Goal: Task Accomplishment & Management: Complete application form

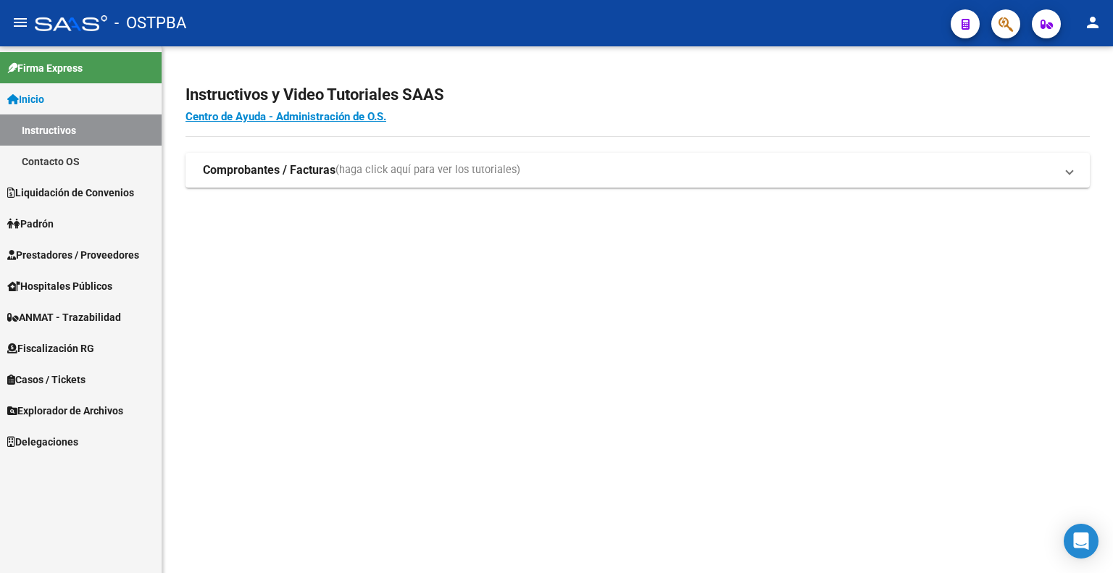
click at [96, 408] on span "Explorador de Archivos" at bounding box center [65, 411] width 116 height 16
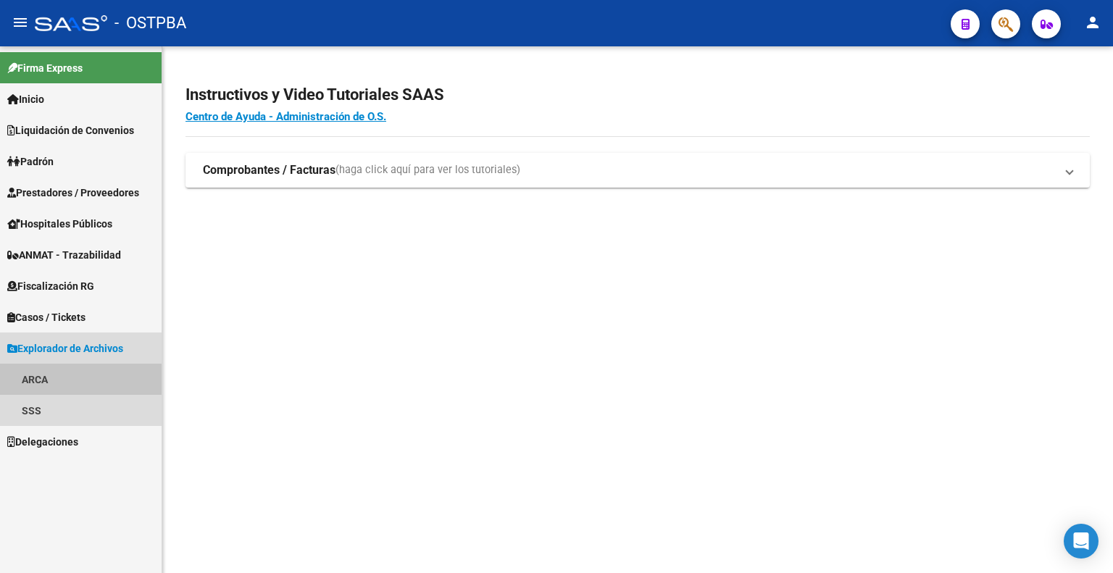
click at [58, 378] on link "ARCA" at bounding box center [81, 379] width 162 height 31
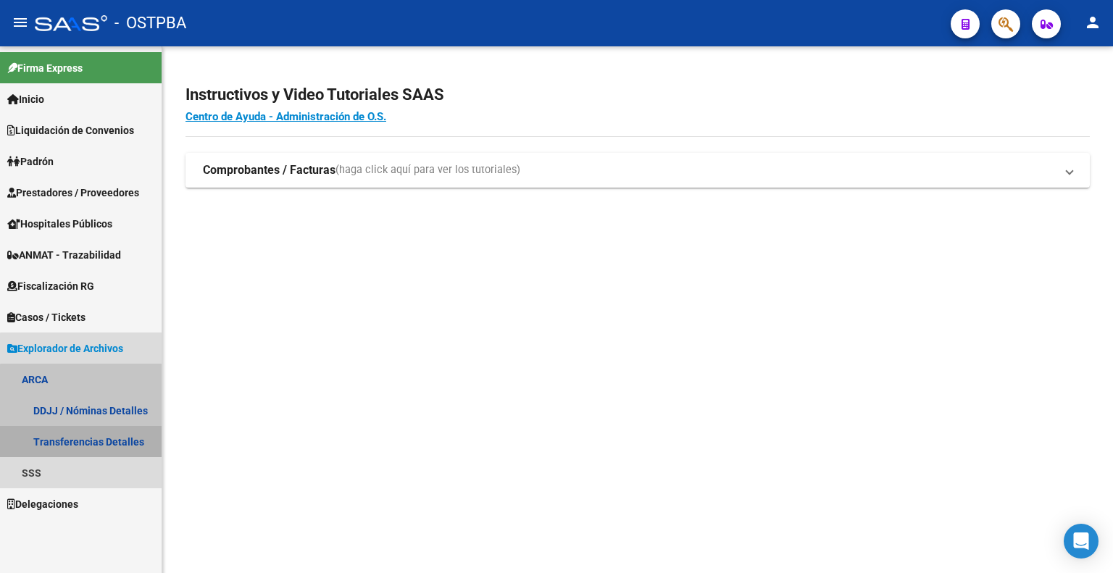
click at [92, 445] on link "Transferencias Detalles" at bounding box center [81, 441] width 162 height 31
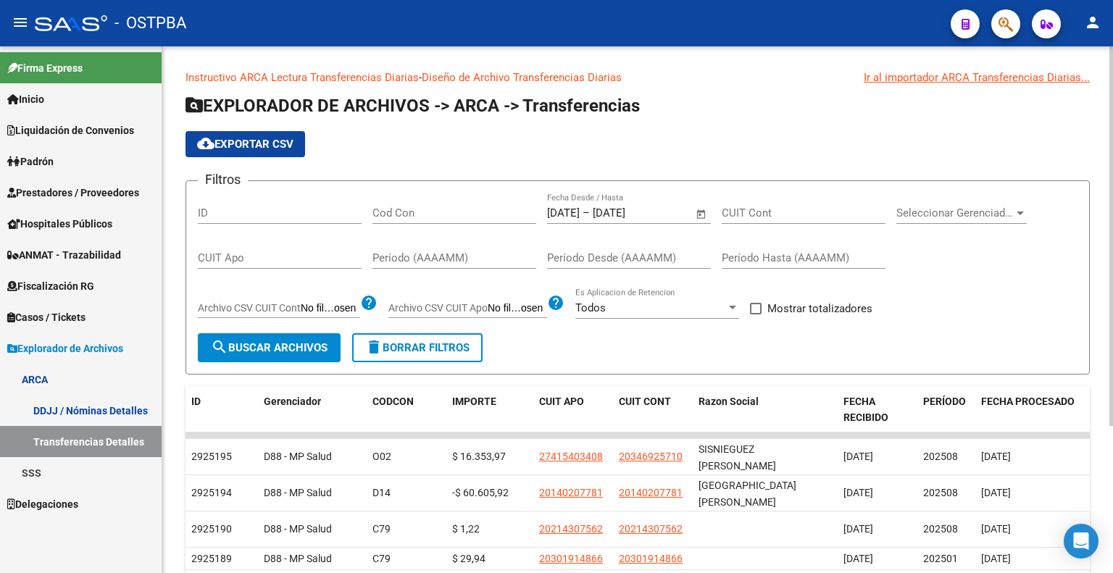
click at [757, 307] on span at bounding box center [756, 309] width 12 height 12
click at [756, 314] on input "Mostrar totalizadores" at bounding box center [755, 314] width 1 height 1
checkbox input "true"
click at [304, 348] on span "search Buscar Archivos" at bounding box center [269, 347] width 117 height 13
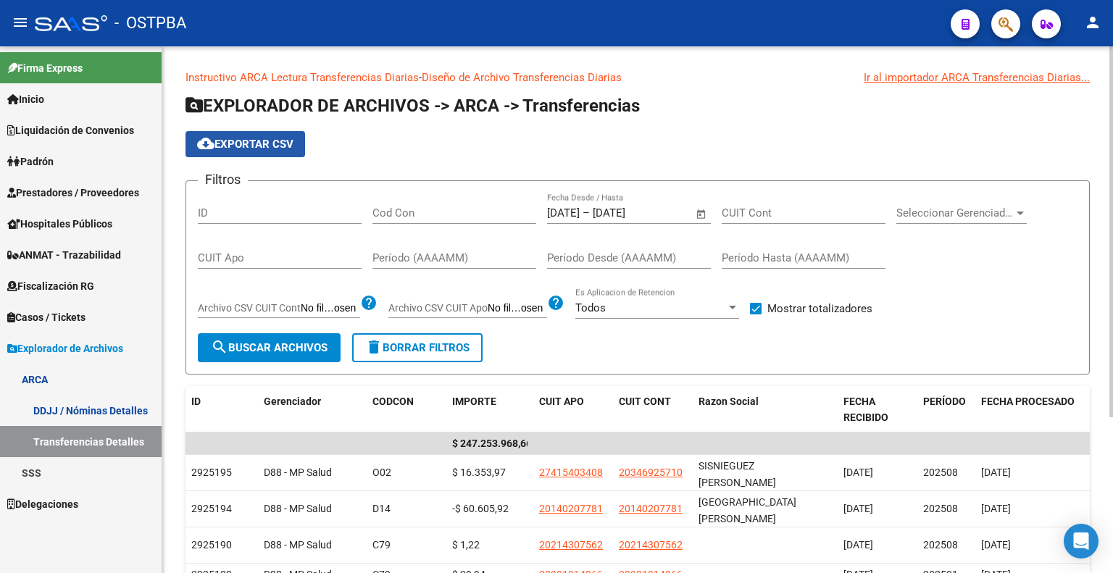
click at [248, 142] on span "cloud_download Exportar CSV" at bounding box center [245, 144] width 96 height 13
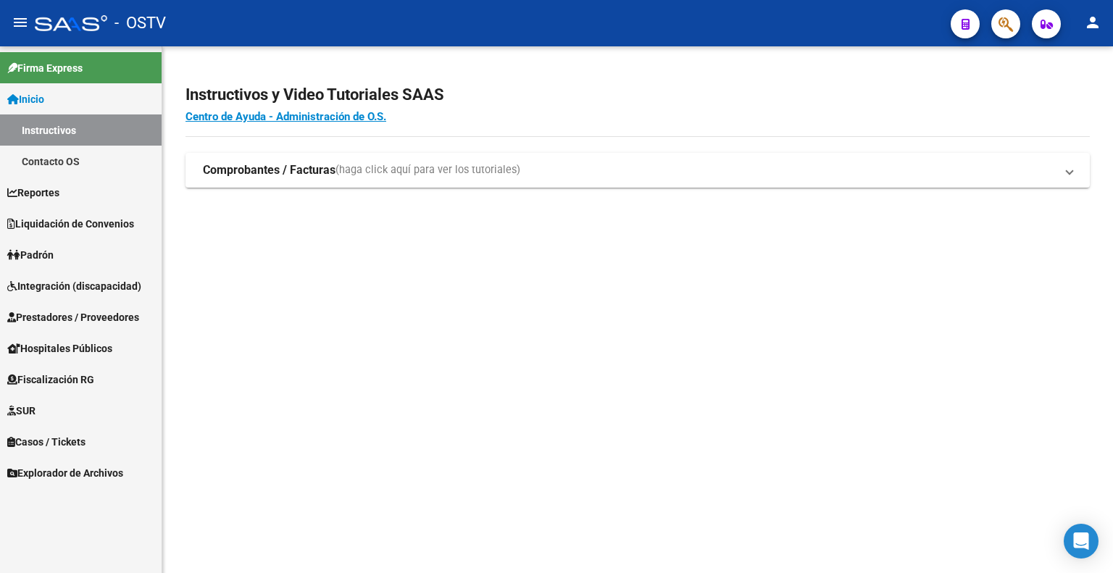
click at [64, 469] on span "Explorador de Archivos" at bounding box center [65, 473] width 116 height 16
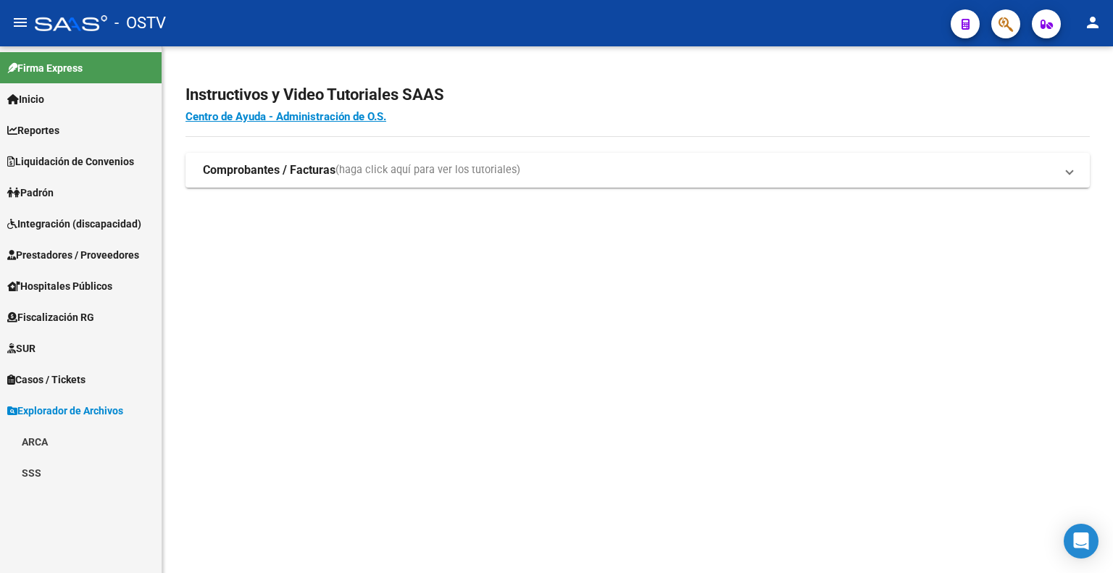
click at [48, 440] on link "ARCA" at bounding box center [81, 441] width 162 height 31
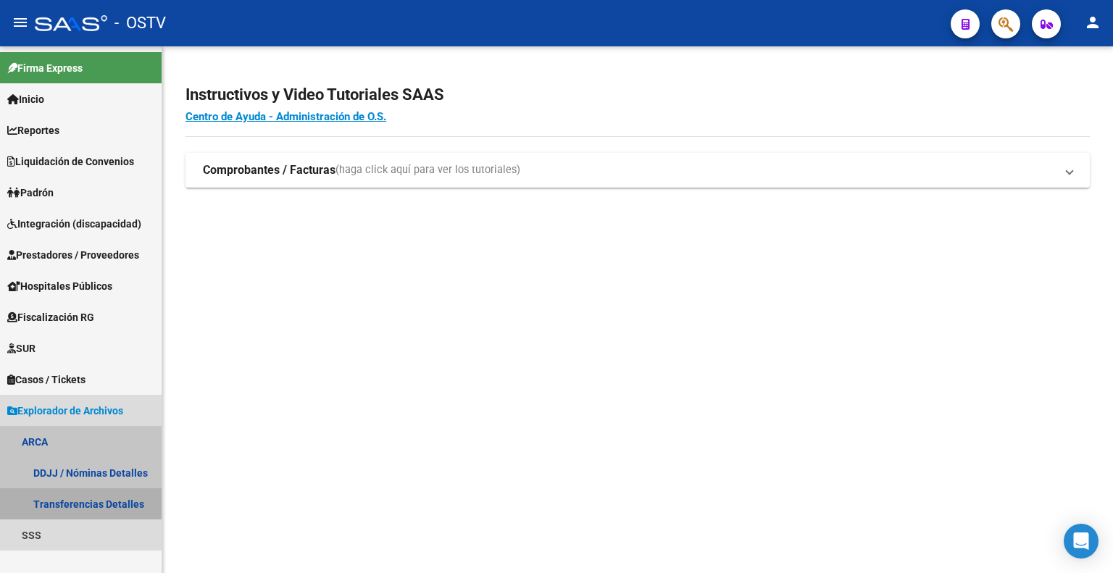
click at [101, 504] on link "Transferencias Detalles" at bounding box center [81, 503] width 162 height 31
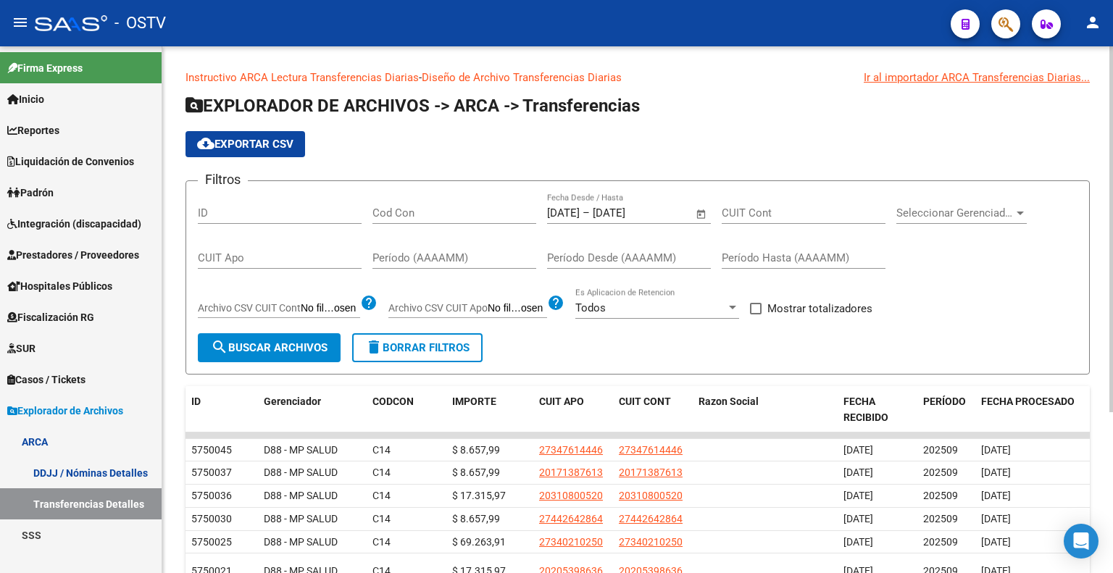
click at [759, 306] on span at bounding box center [756, 309] width 12 height 12
click at [756, 314] on input "Mostrar totalizadores" at bounding box center [755, 314] width 1 height 1
checkbox input "true"
drag, startPoint x: 272, startPoint y: 338, endPoint x: 290, endPoint y: 341, distance: 17.6
click at [272, 339] on button "search Buscar Archivos" at bounding box center [269, 347] width 143 height 29
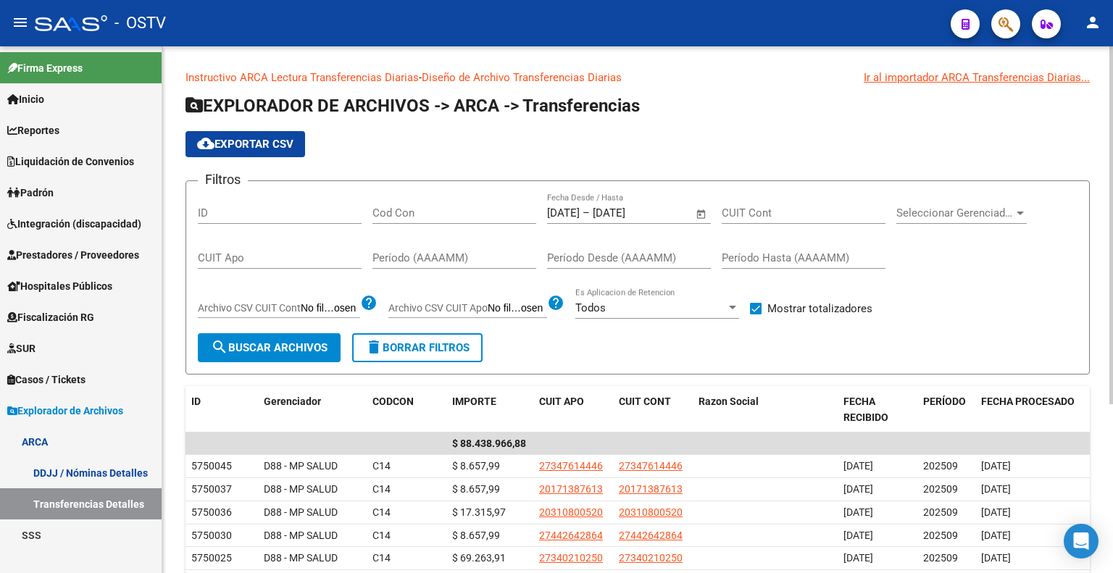
click at [275, 139] on span "cloud_download Exportar CSV" at bounding box center [245, 144] width 96 height 13
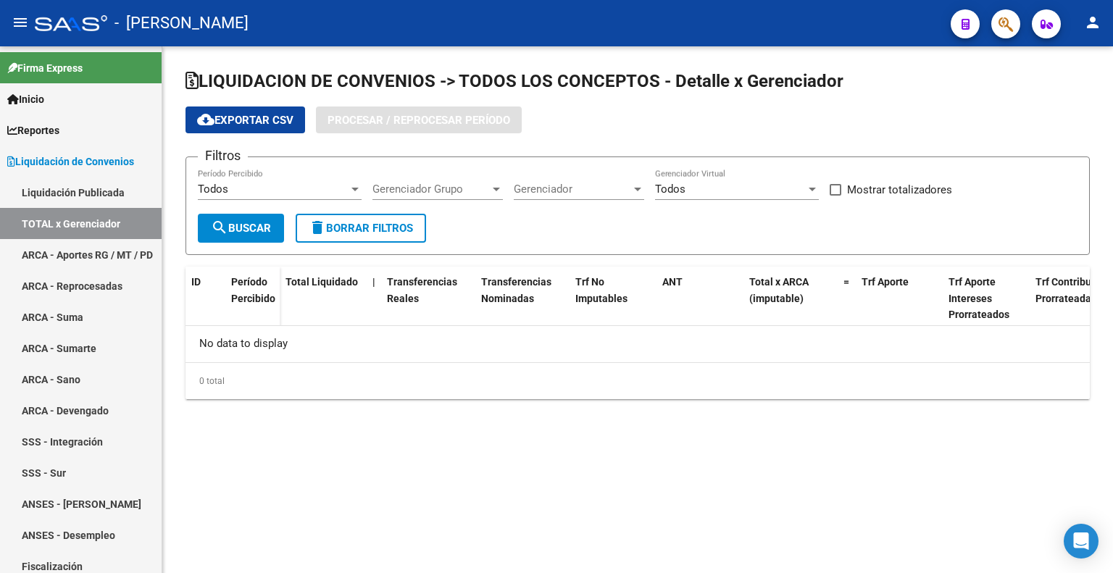
checkbox input "true"
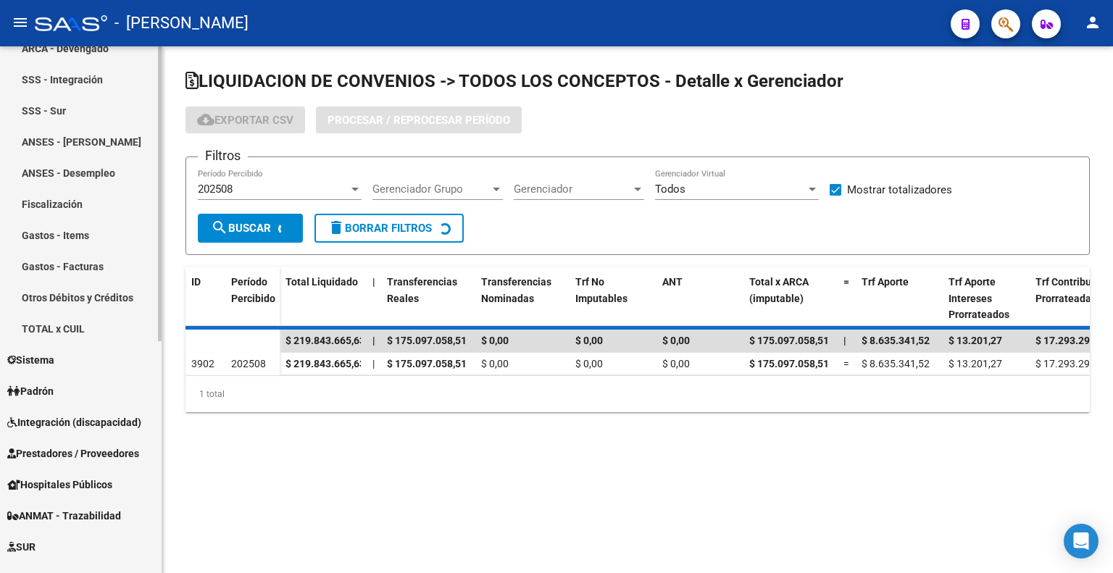
scroll to position [414, 0]
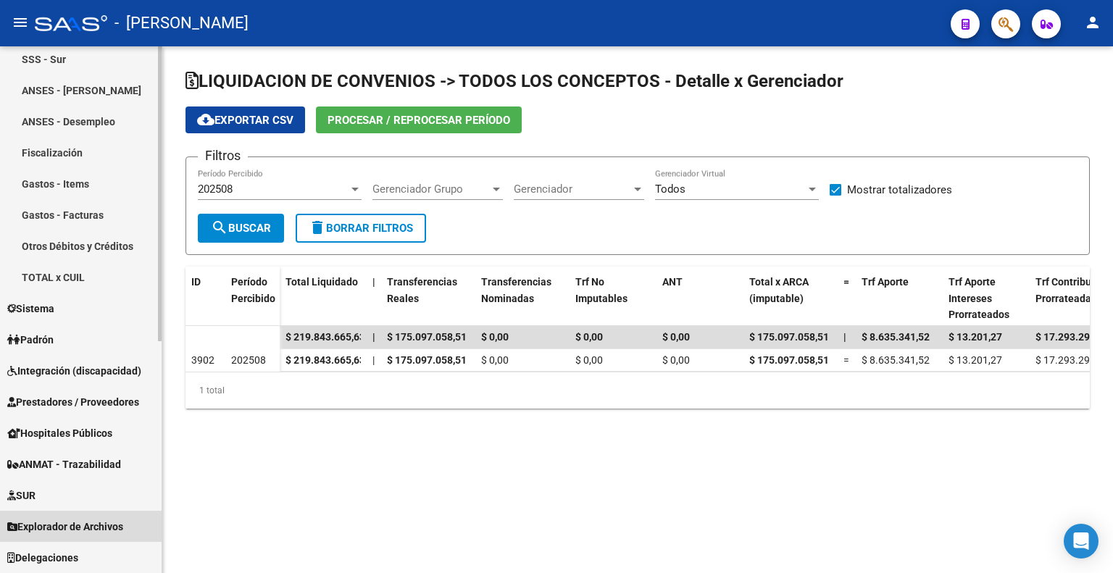
click at [82, 532] on span "Explorador de Archivos" at bounding box center [65, 527] width 116 height 16
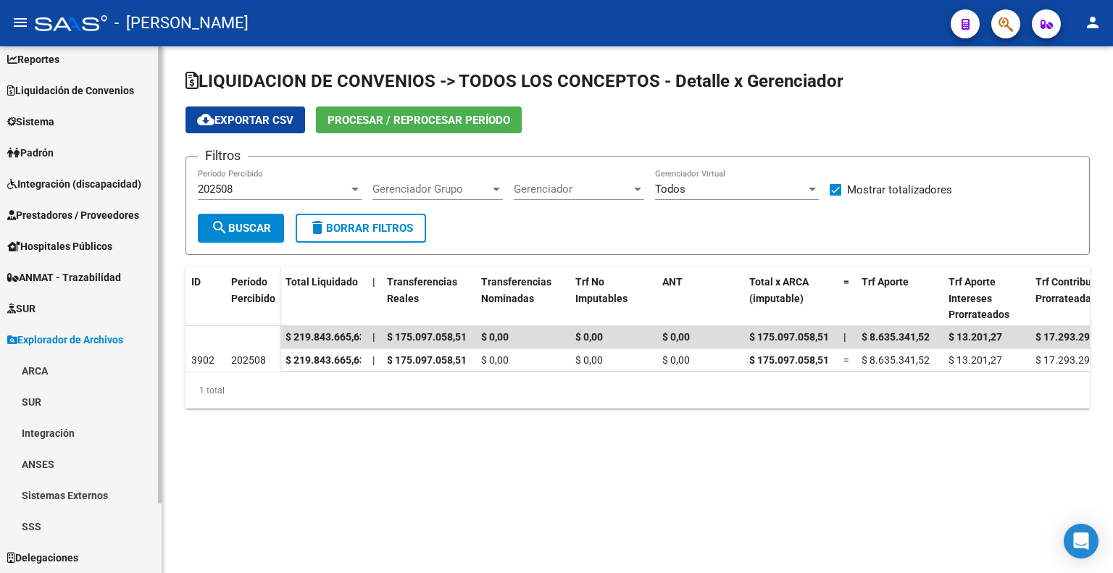
scroll to position [70, 0]
click at [51, 375] on link "ARCA" at bounding box center [81, 371] width 162 height 31
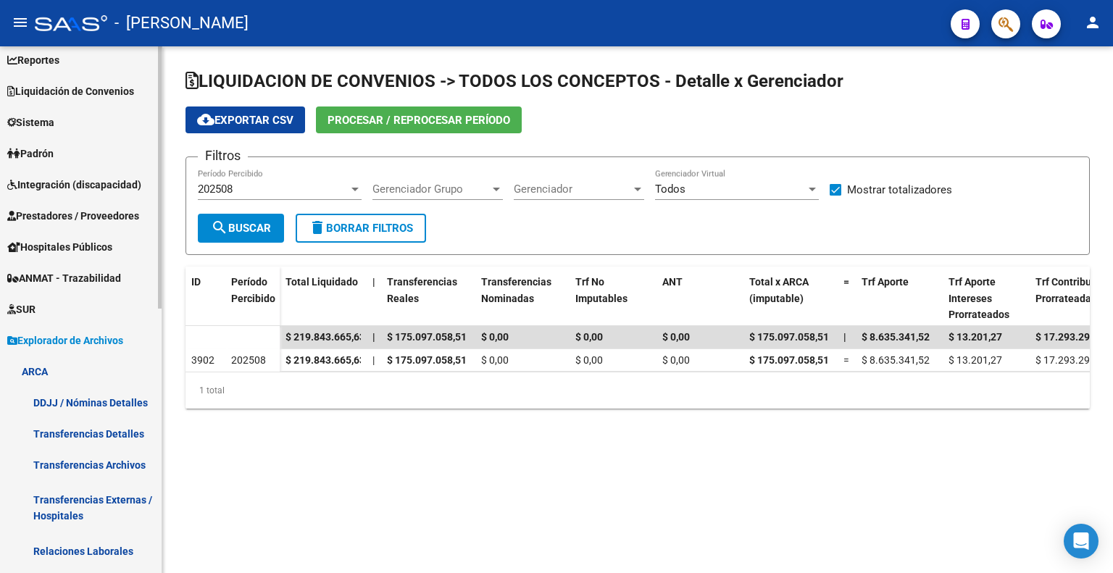
click at [88, 436] on link "Transferencias Detalles" at bounding box center [81, 433] width 162 height 31
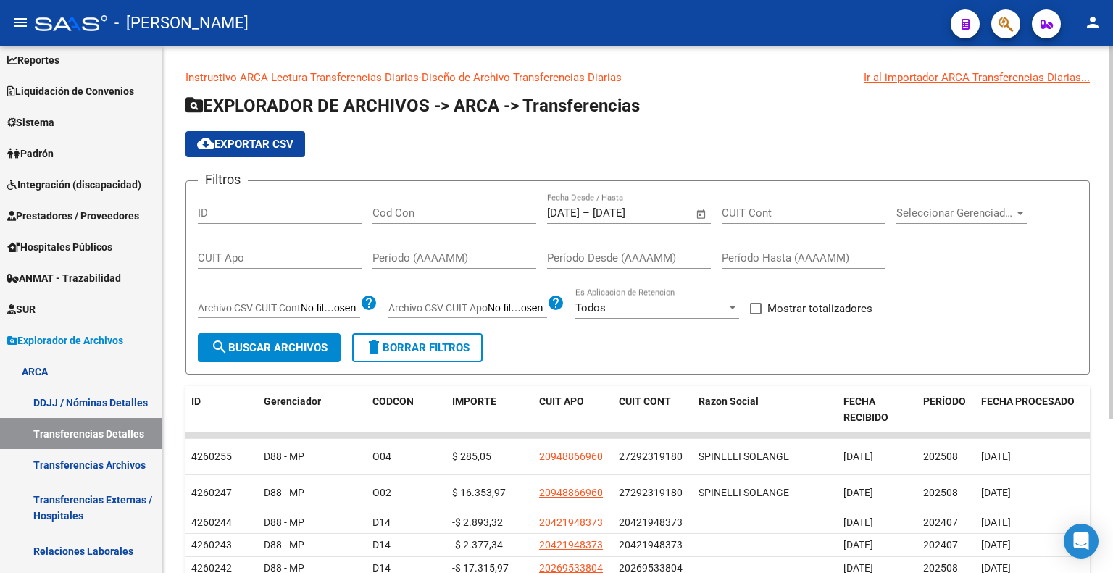
click at [755, 309] on span at bounding box center [756, 309] width 12 height 12
click at [755, 314] on input "Mostrar totalizadores" at bounding box center [755, 314] width 1 height 1
checkbox input "true"
click at [292, 352] on span "search Buscar Archivos" at bounding box center [269, 347] width 117 height 13
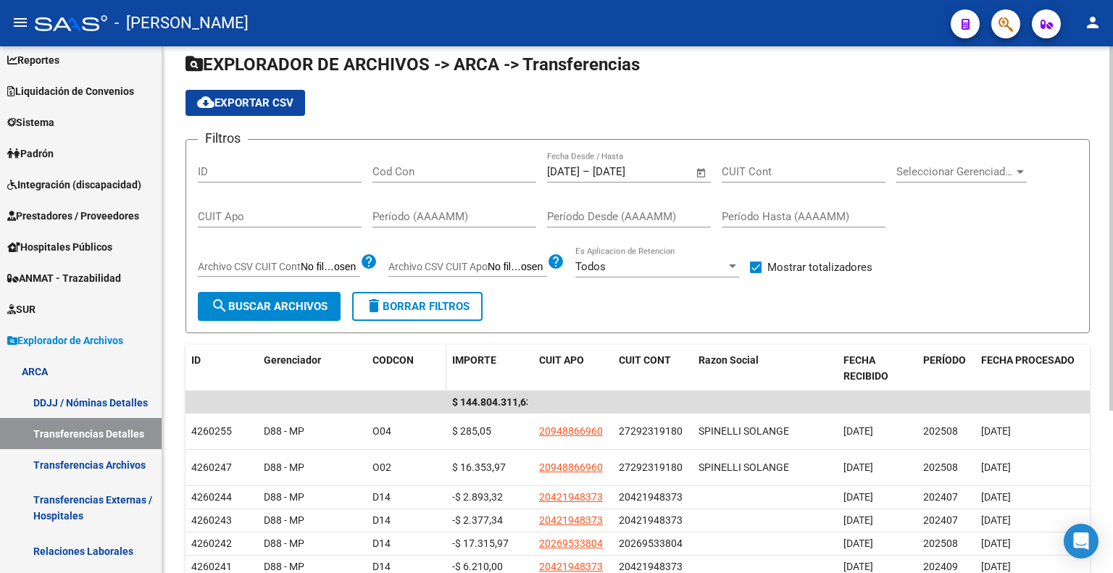
scroll to position [72, 0]
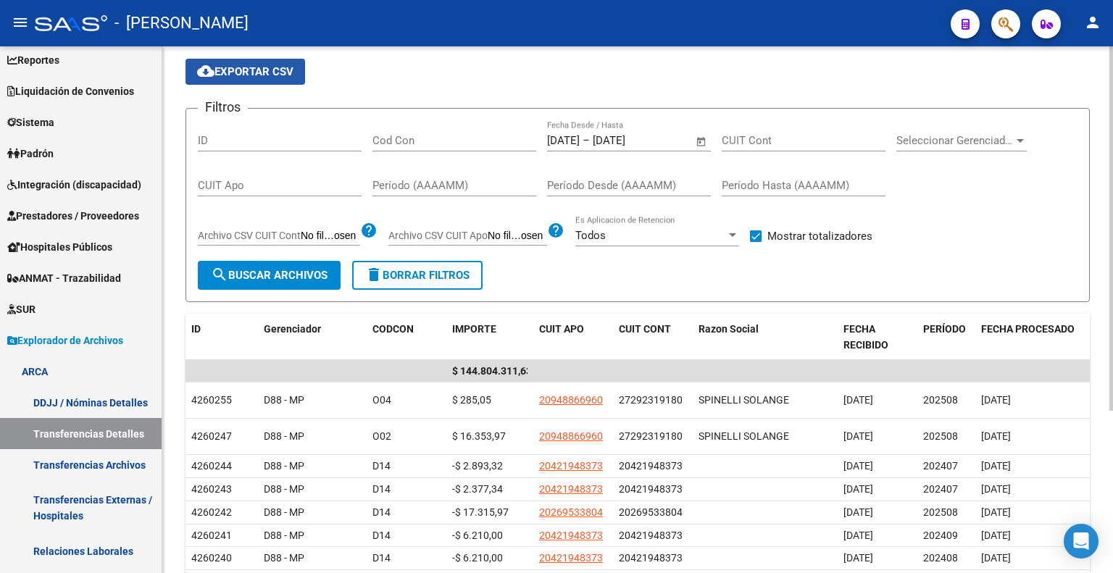
click at [261, 72] on span "cloud_download Exportar CSV" at bounding box center [245, 71] width 96 height 13
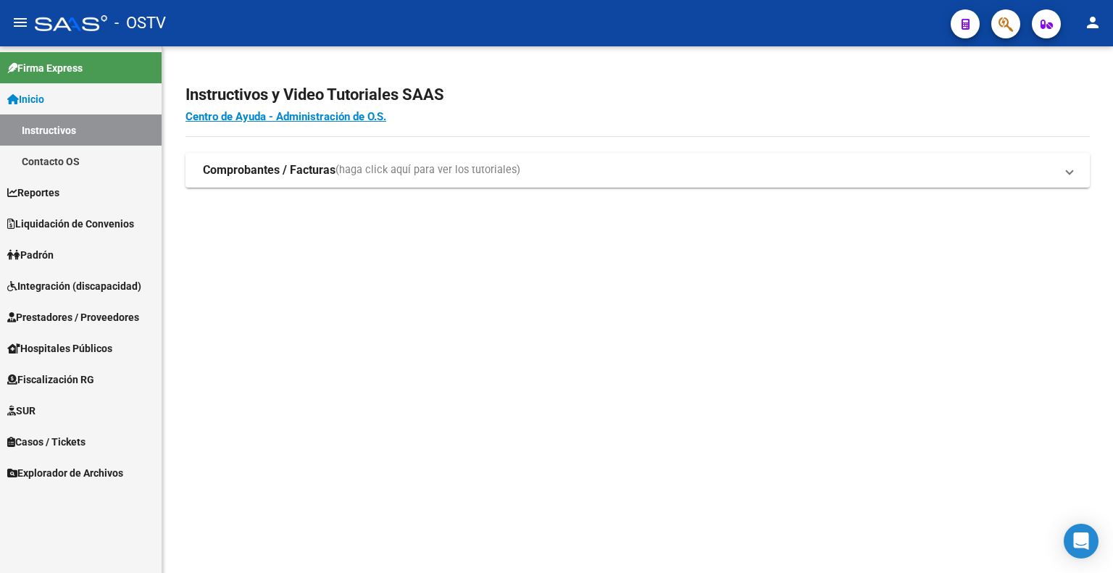
click at [72, 317] on span "Prestadores / Proveedores" at bounding box center [73, 317] width 132 height 16
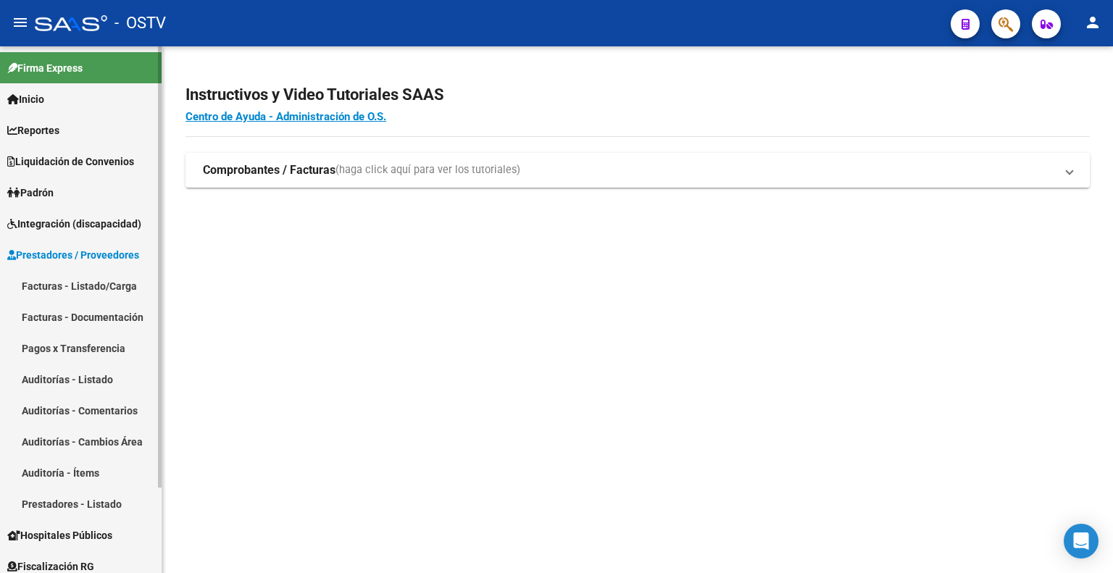
click at [78, 280] on link "Facturas - Listado/Carga" at bounding box center [81, 285] width 162 height 31
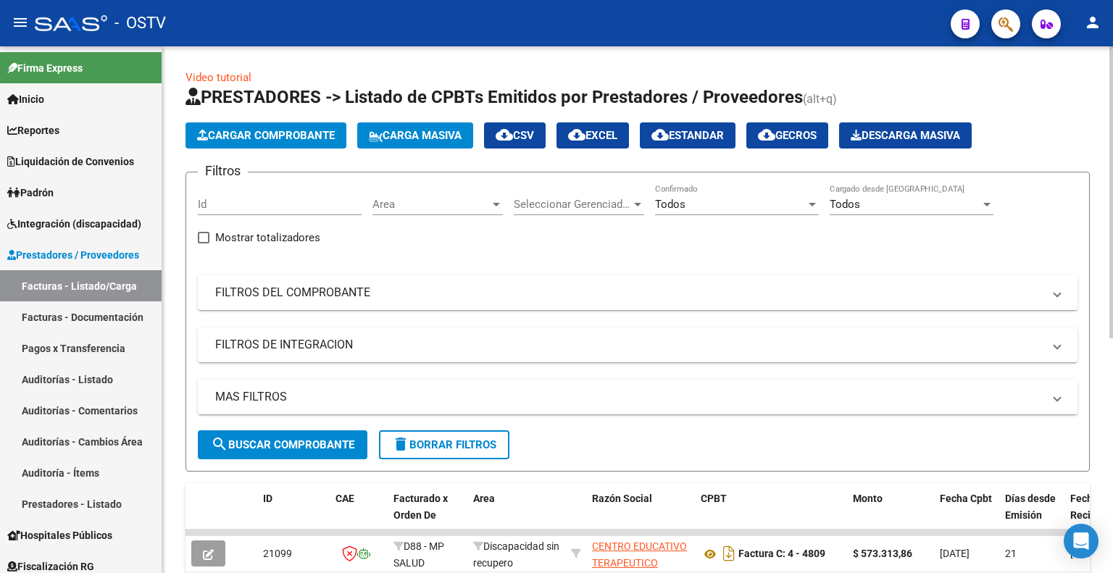
click at [277, 131] on span "Cargar Comprobante" at bounding box center [266, 135] width 138 height 13
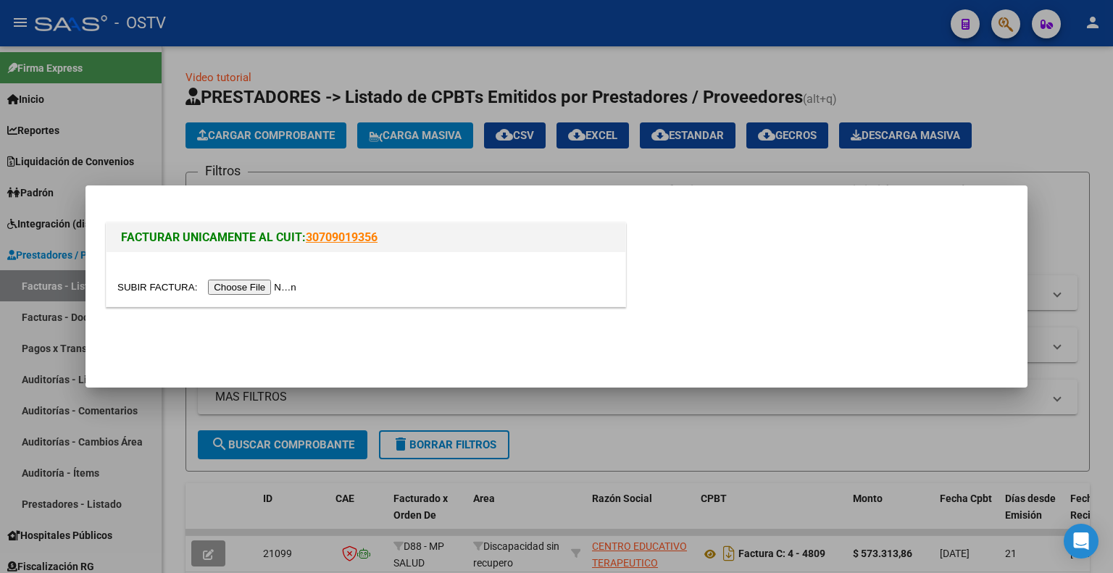
click at [252, 287] on input "file" at bounding box center [208, 287] width 183 height 15
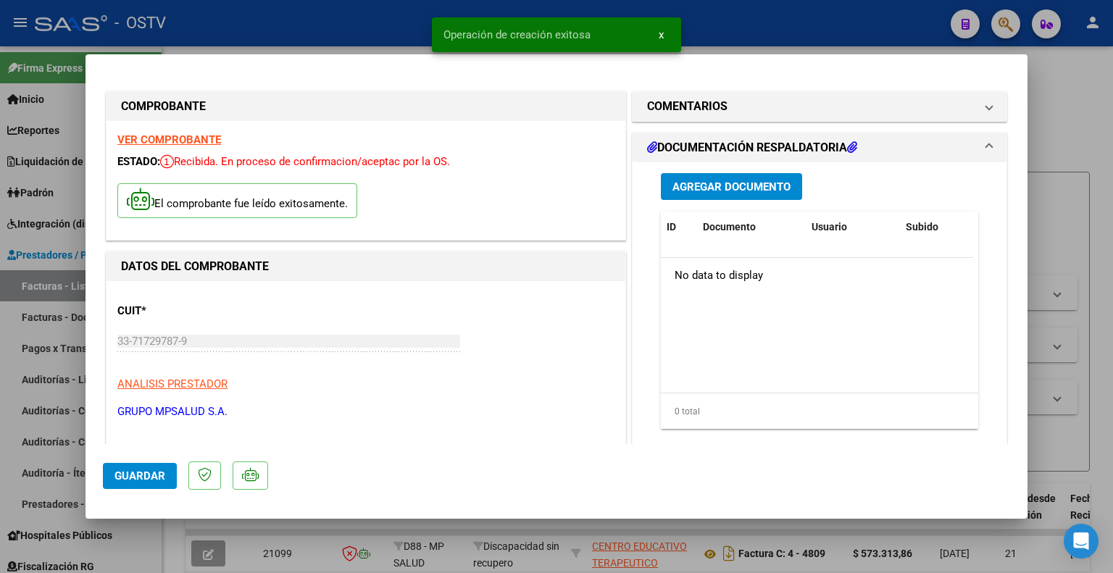
click at [141, 478] on span "Guardar" at bounding box center [139, 475] width 51 height 13
click at [659, 30] on span "x" at bounding box center [661, 34] width 5 height 13
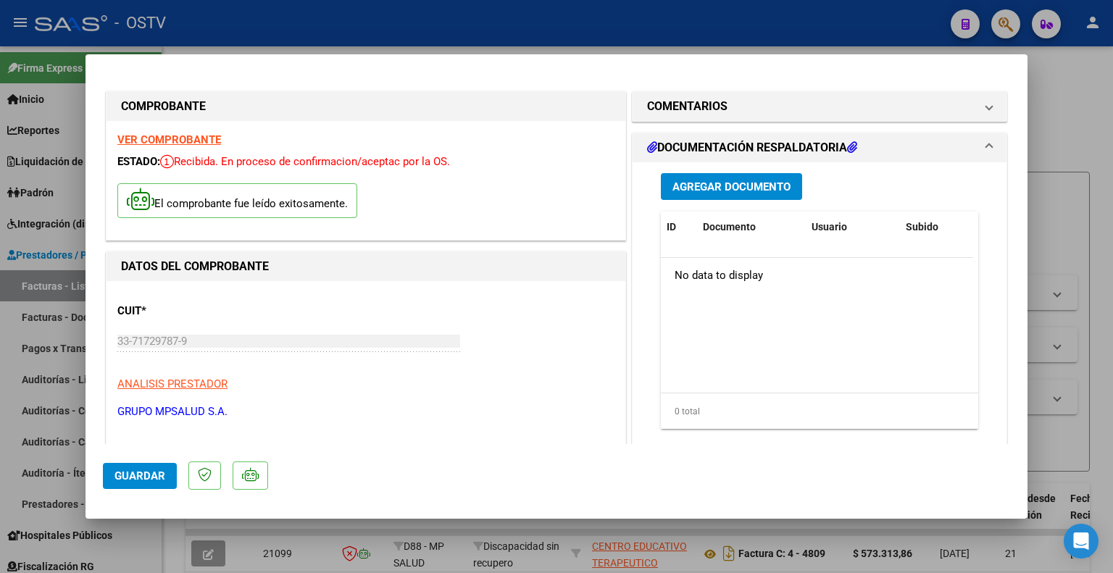
click at [819, 4] on div at bounding box center [556, 286] width 1113 height 573
type input "$ 0,00"
